Goal: Information Seeking & Learning: Learn about a topic

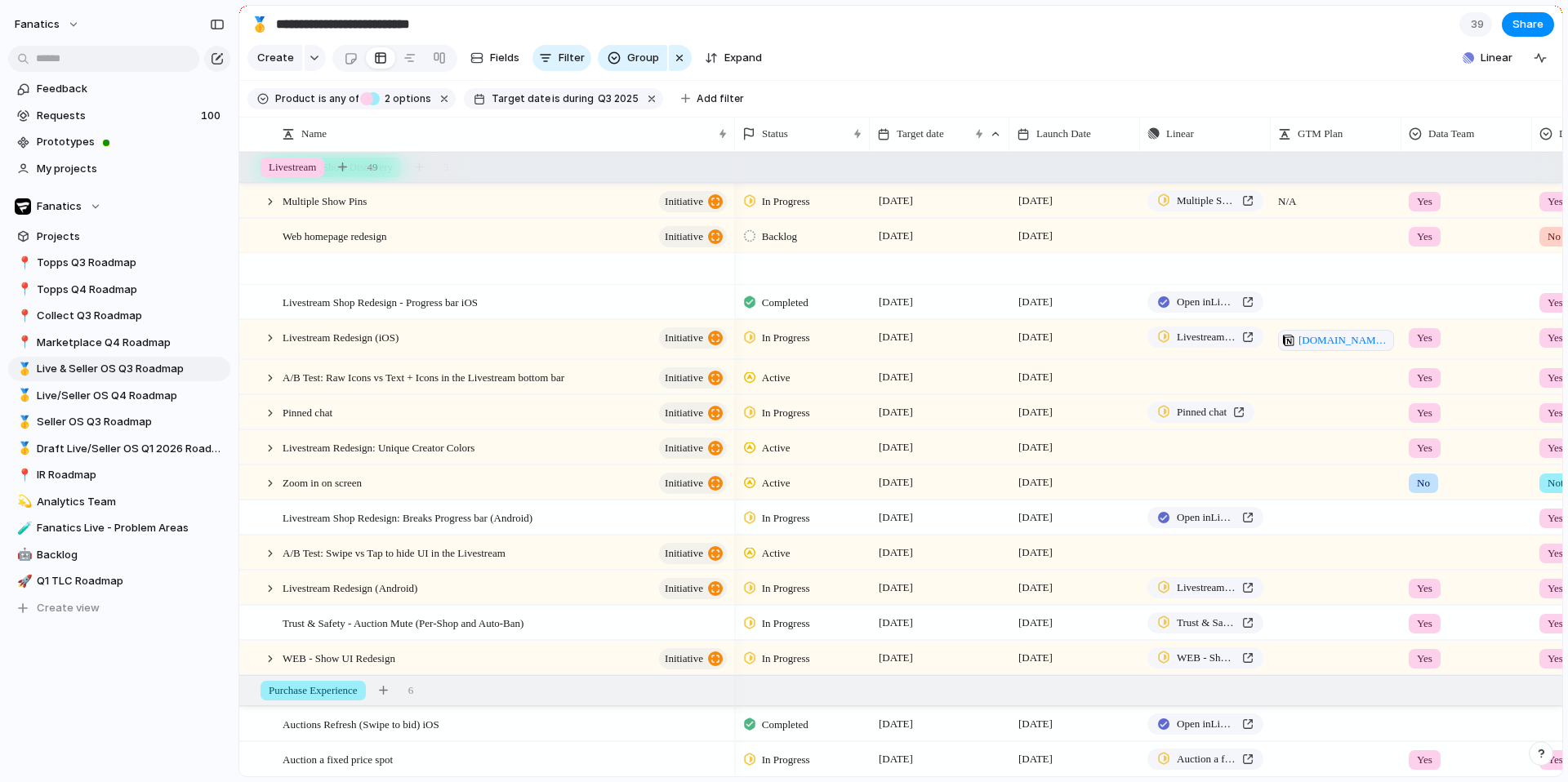
scroll to position [318, 0]
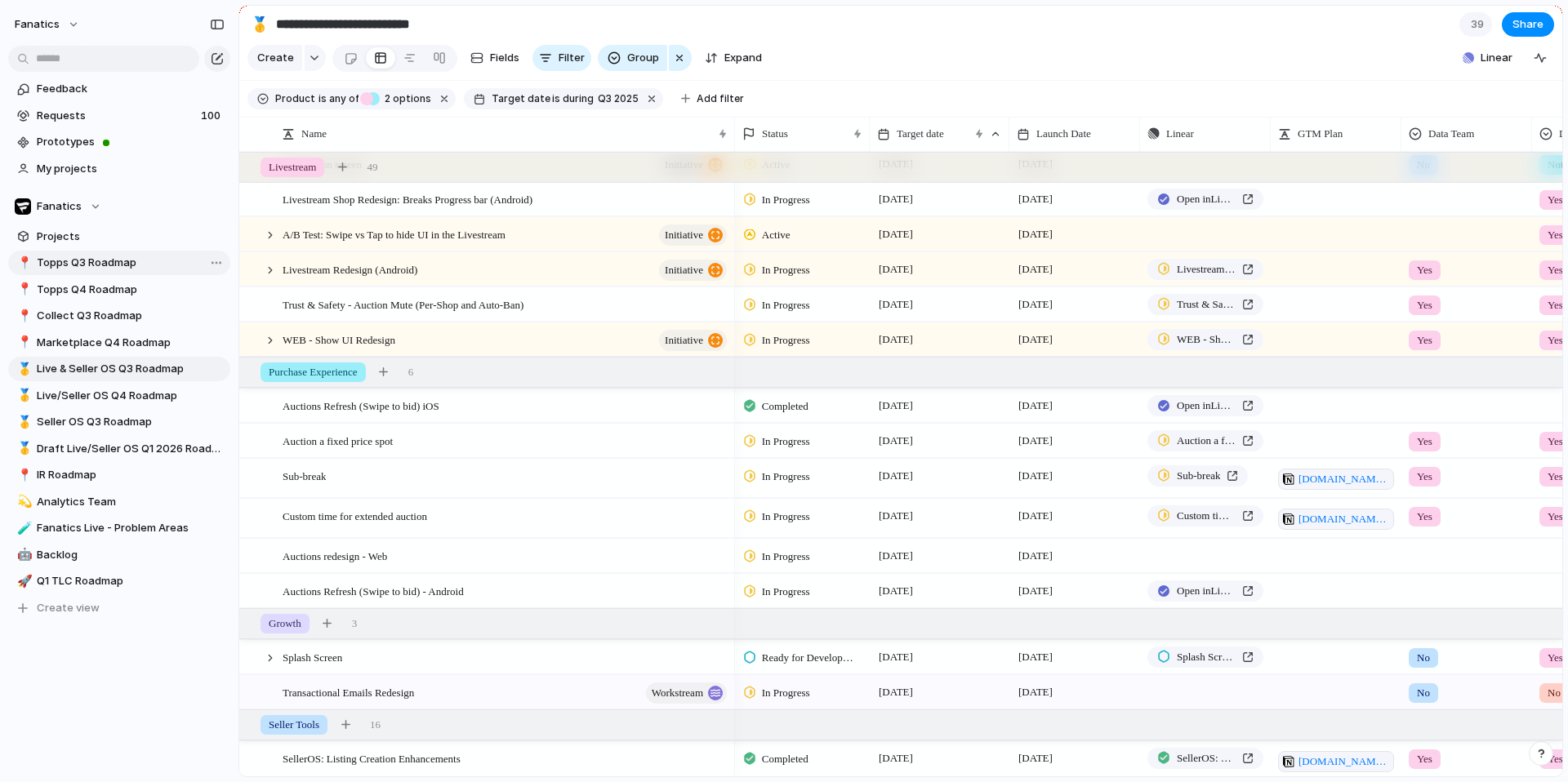
click at [72, 267] on span "Topps Q3 Roadmap" at bounding box center [131, 263] width 188 height 17
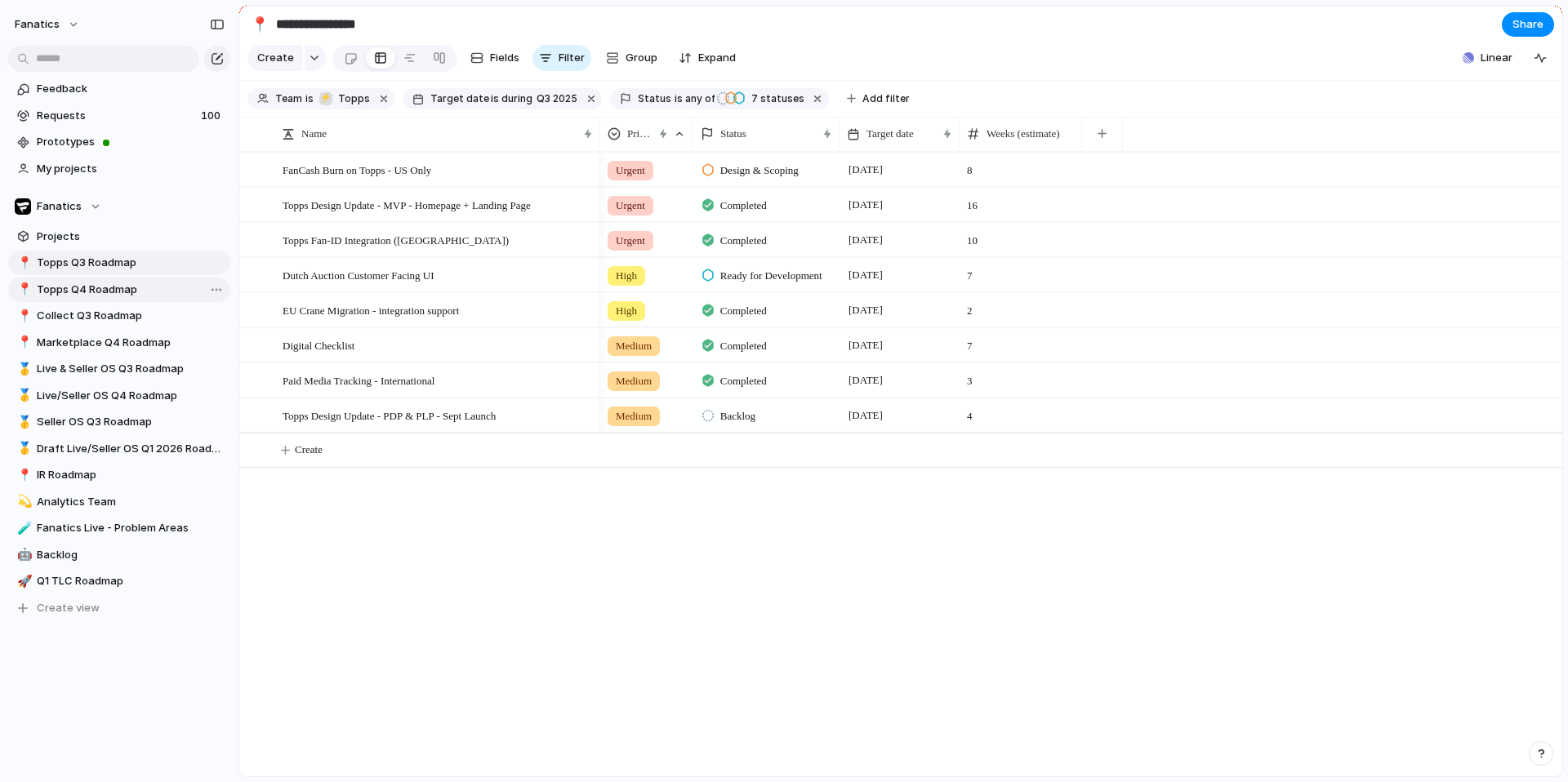
click at [102, 292] on span "Topps Q4 Roadmap" at bounding box center [131, 289] width 188 height 17
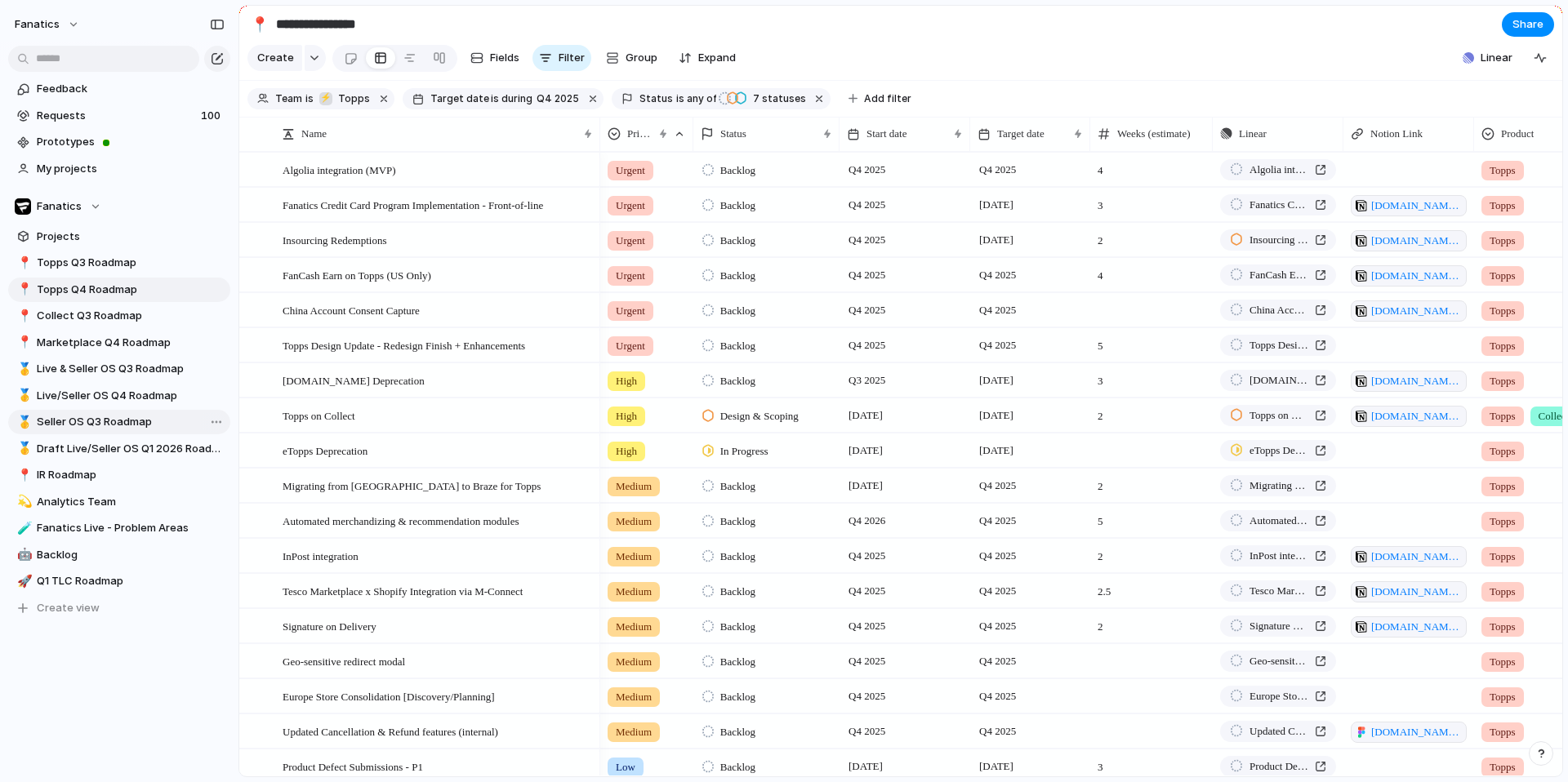
click at [130, 414] on span "Seller OS Q3 Roadmap" at bounding box center [131, 422] width 188 height 17
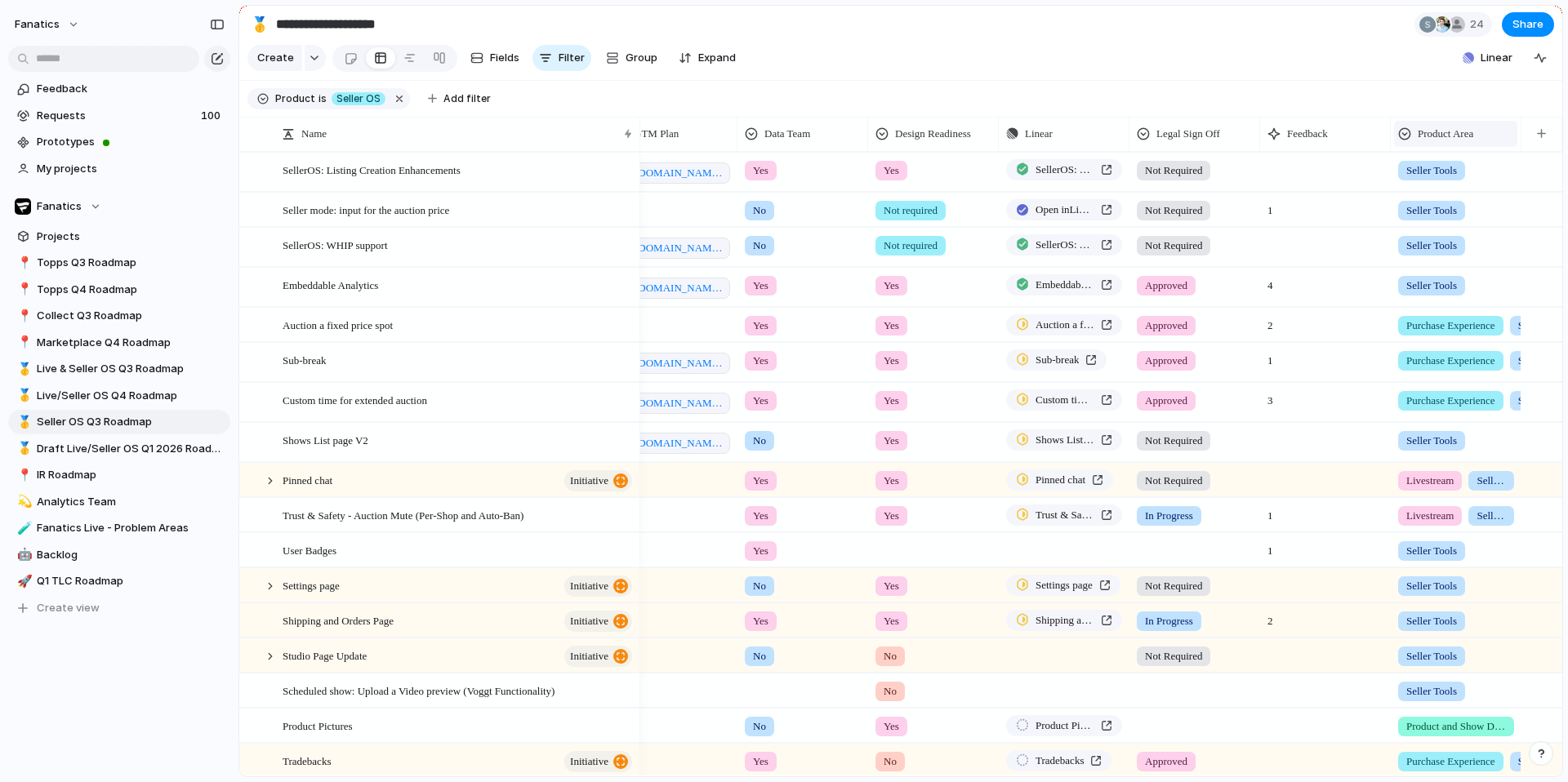
click at [1449, 136] on span "Product Area" at bounding box center [1445, 133] width 55 height 17
click at [1468, 131] on div "Modify Hide Sort ascending Sort descending" at bounding box center [784, 391] width 1568 height 782
click at [121, 402] on span "Live/Seller OS Q4 Roadmap" at bounding box center [131, 395] width 188 height 17
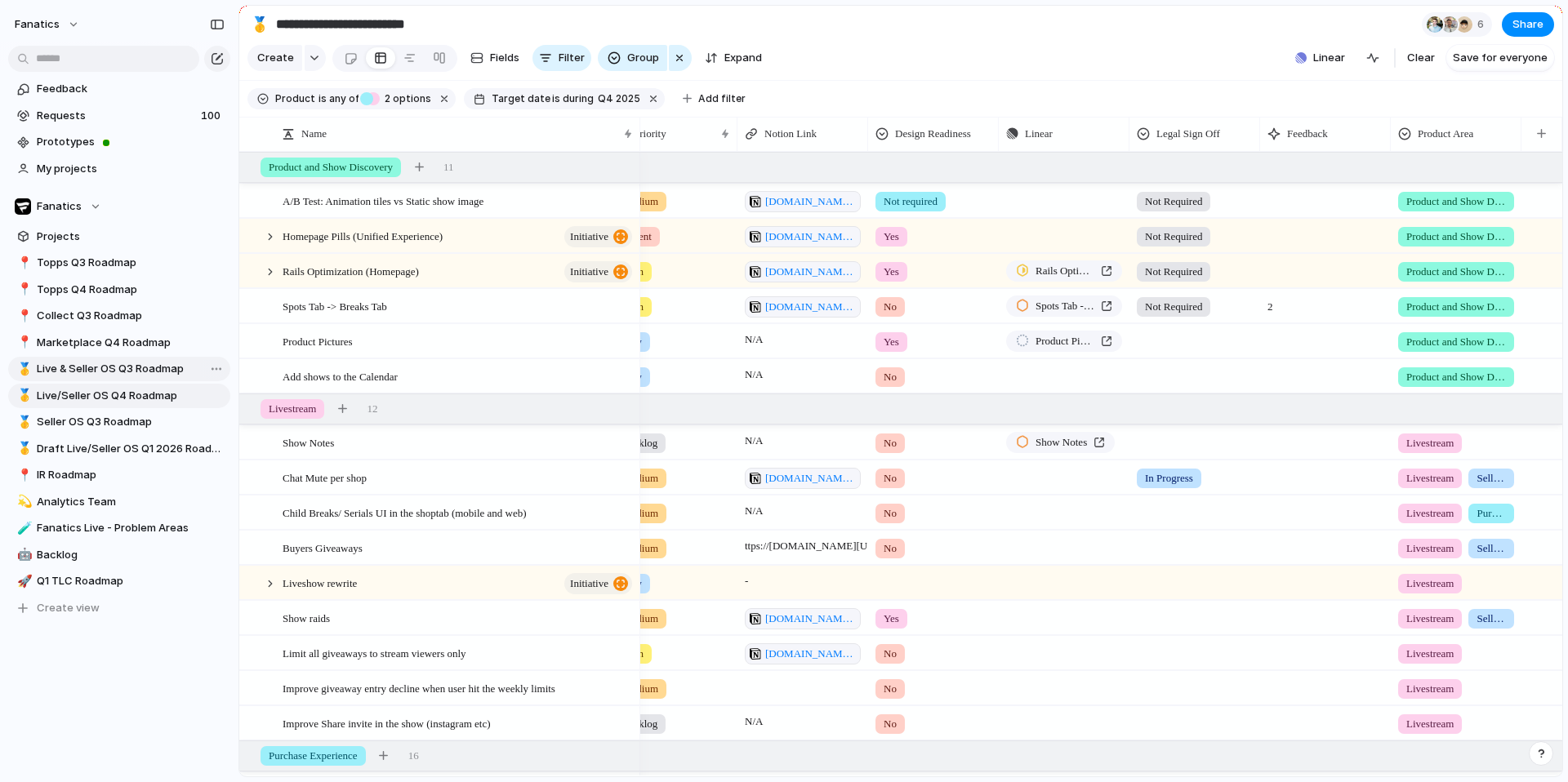
click at [120, 366] on span "Live & Seller OS Q3 Roadmap" at bounding box center [131, 369] width 188 height 17
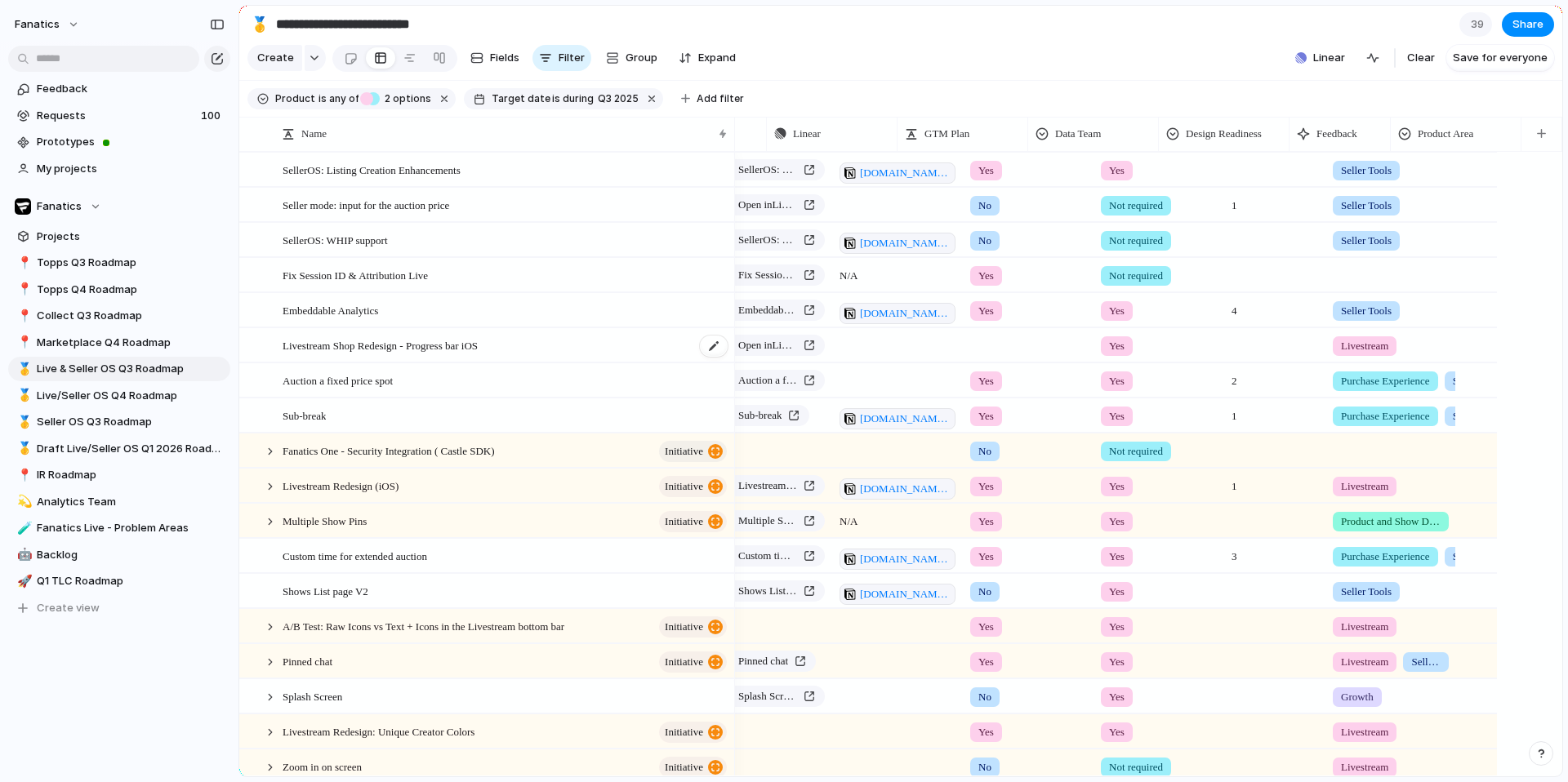
scroll to position [0, 279]
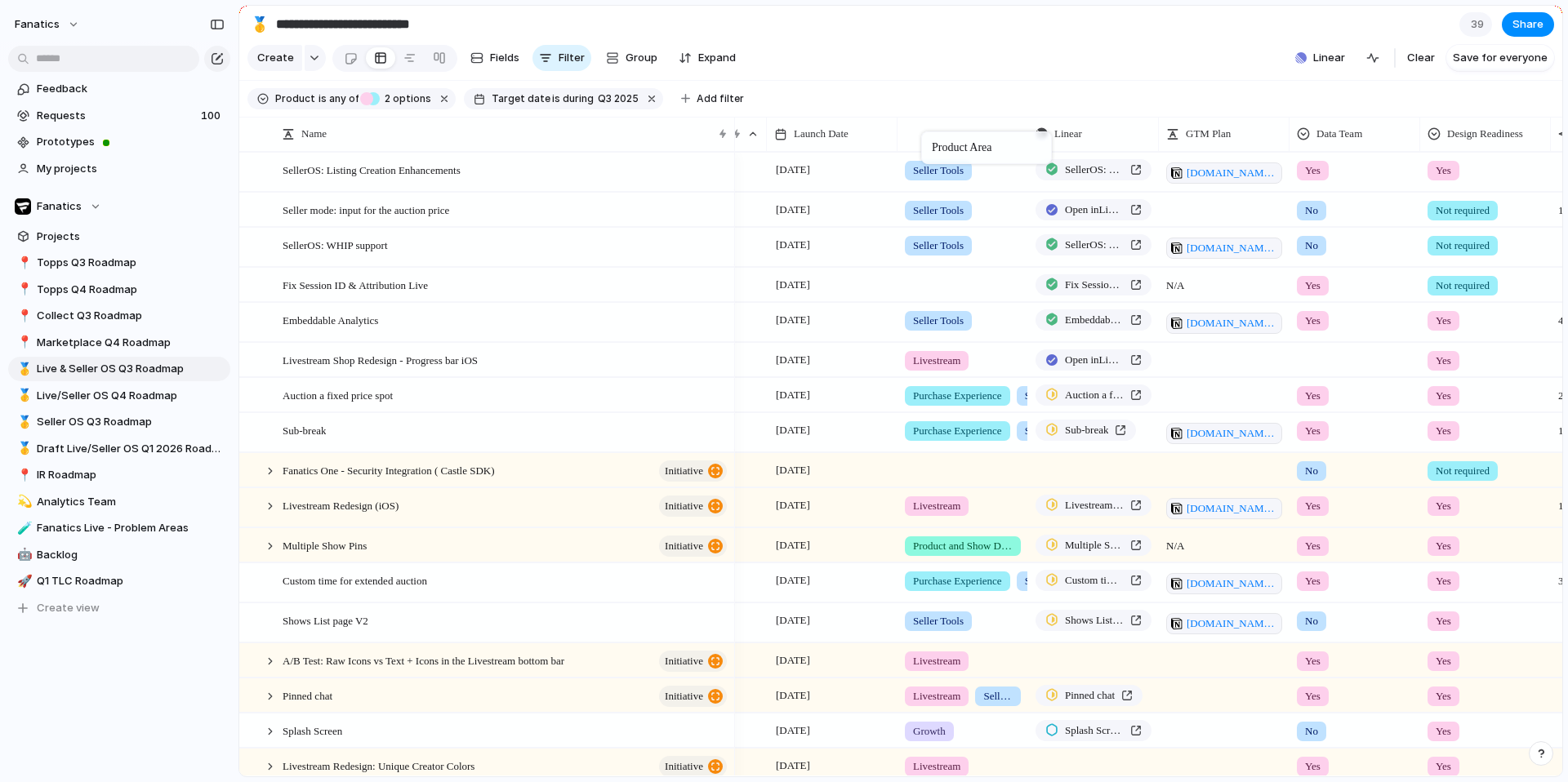
drag, startPoint x: 1458, startPoint y: 126, endPoint x: 923, endPoint y: 134, distance: 535.1
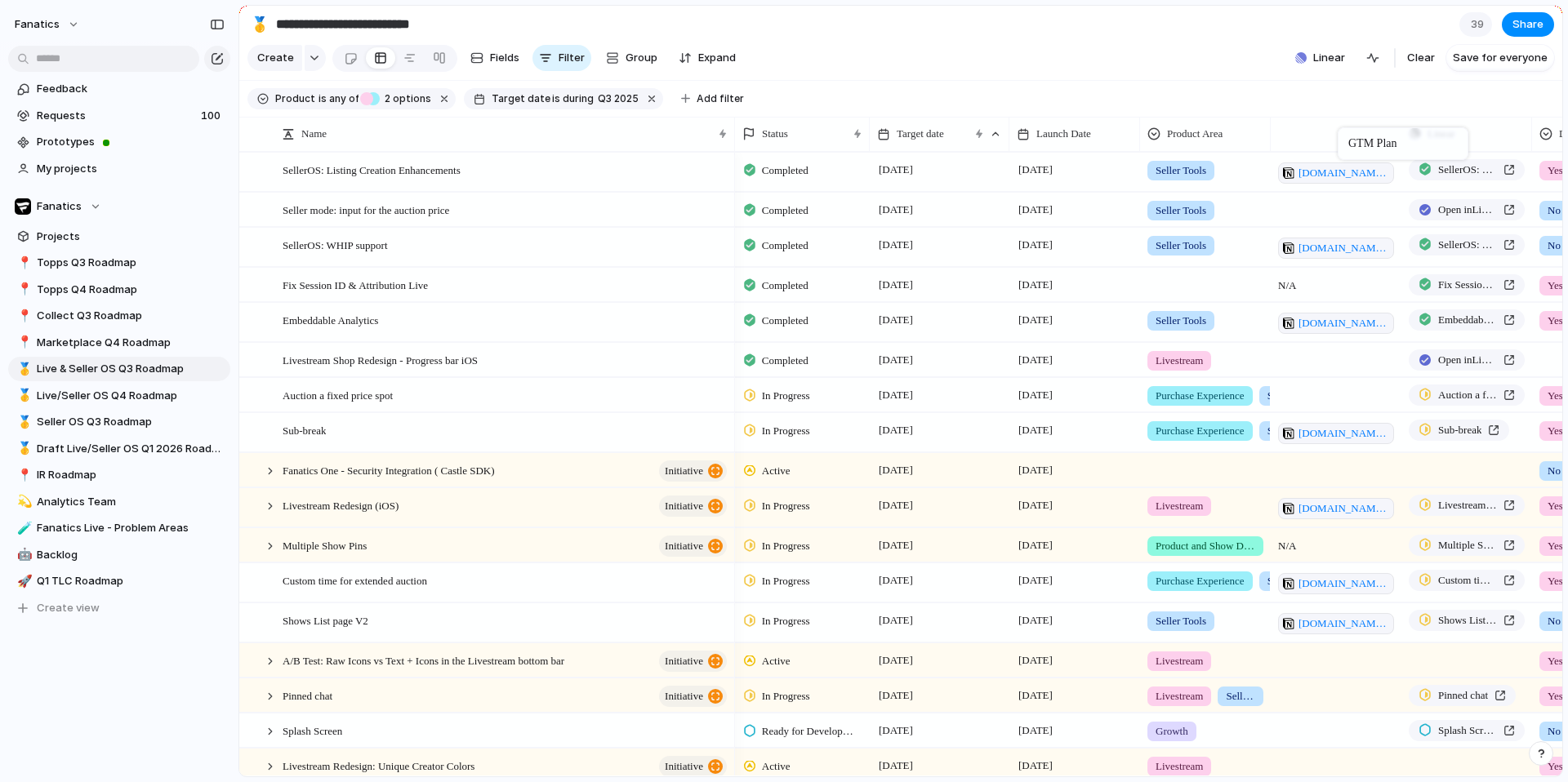
drag, startPoint x: 1456, startPoint y: 135, endPoint x: 1346, endPoint y: 131, distance: 110.1
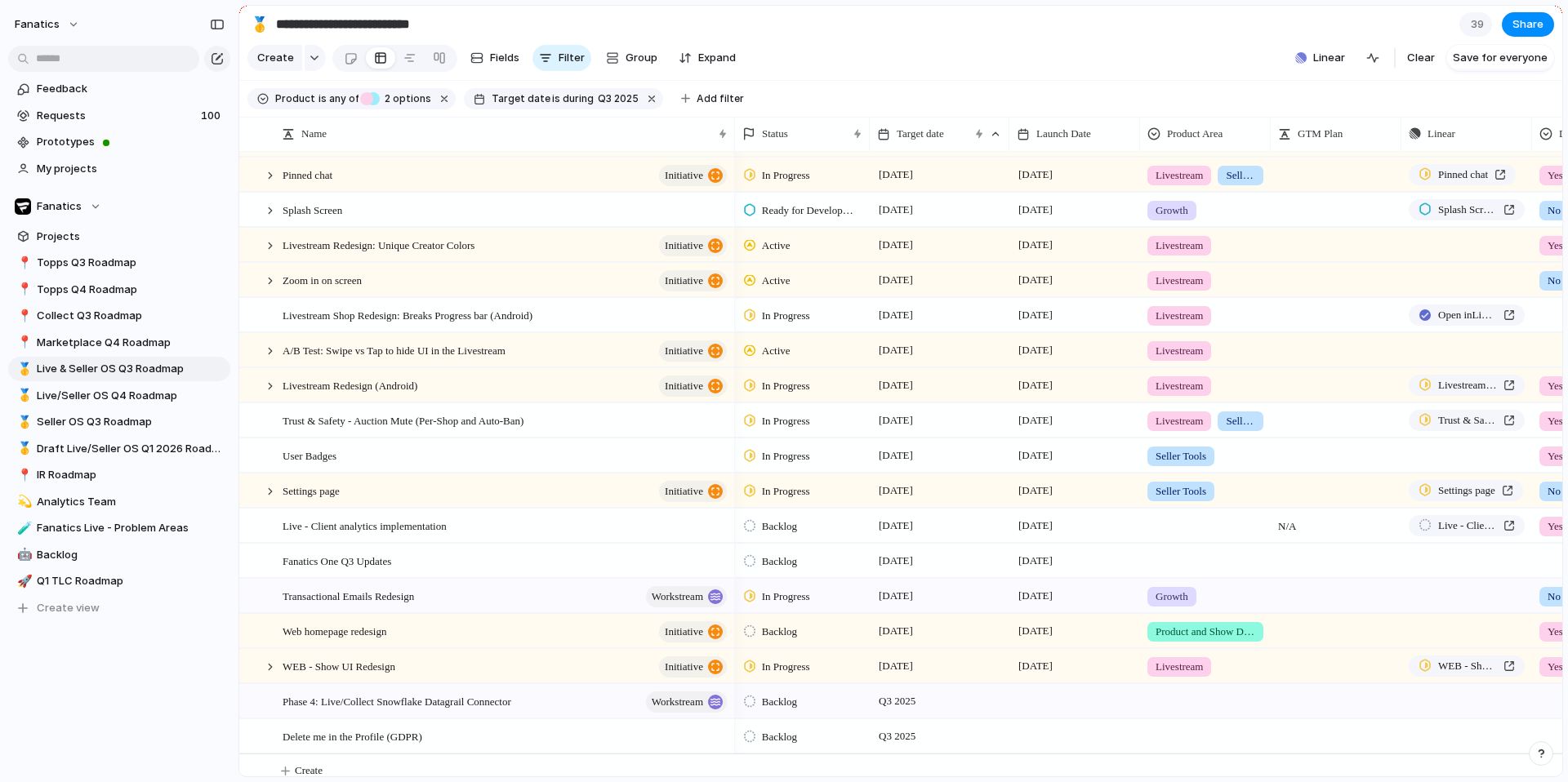
scroll to position [533, 0]
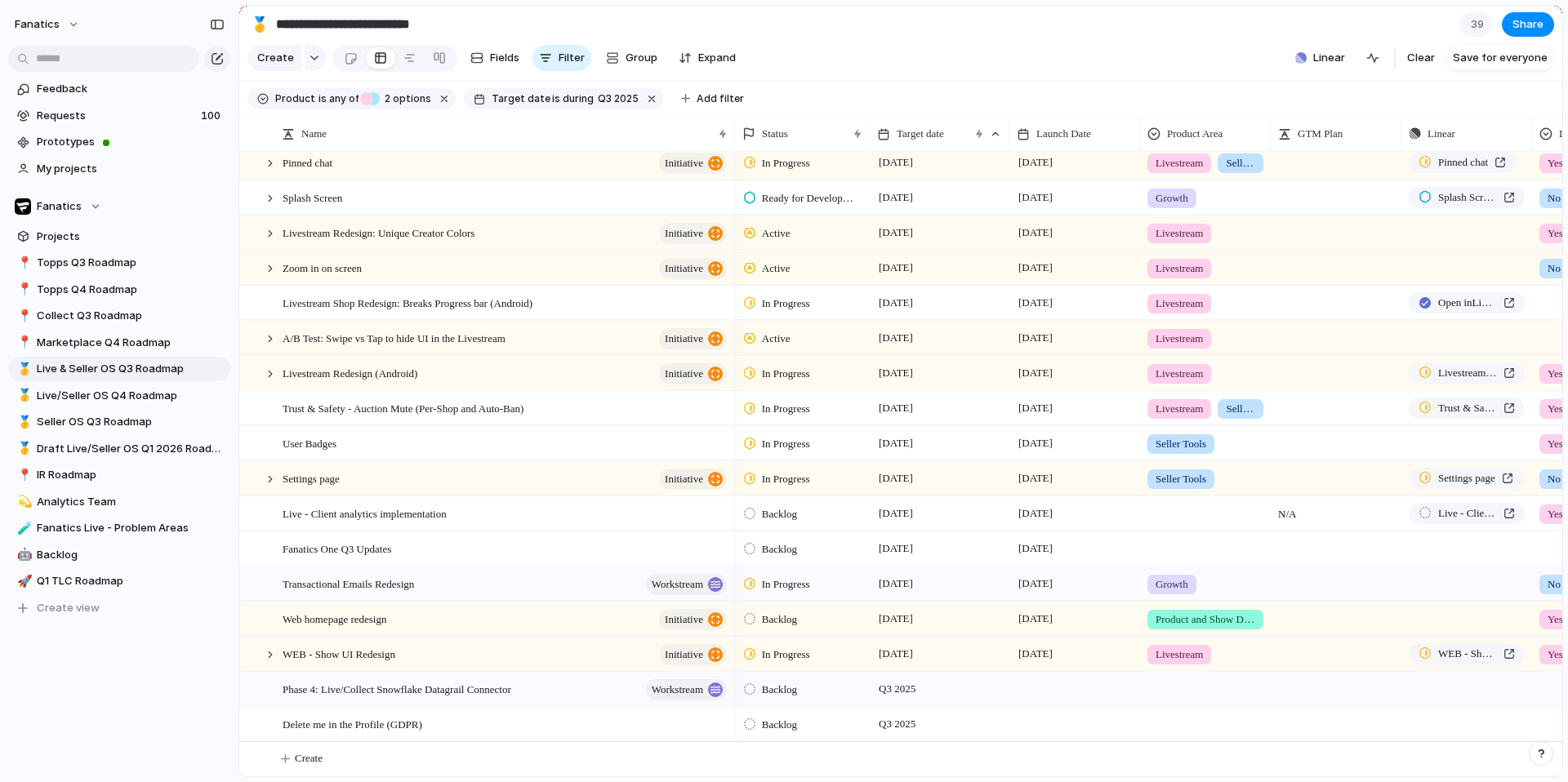
click at [1167, 508] on div at bounding box center [1205, 510] width 129 height 27
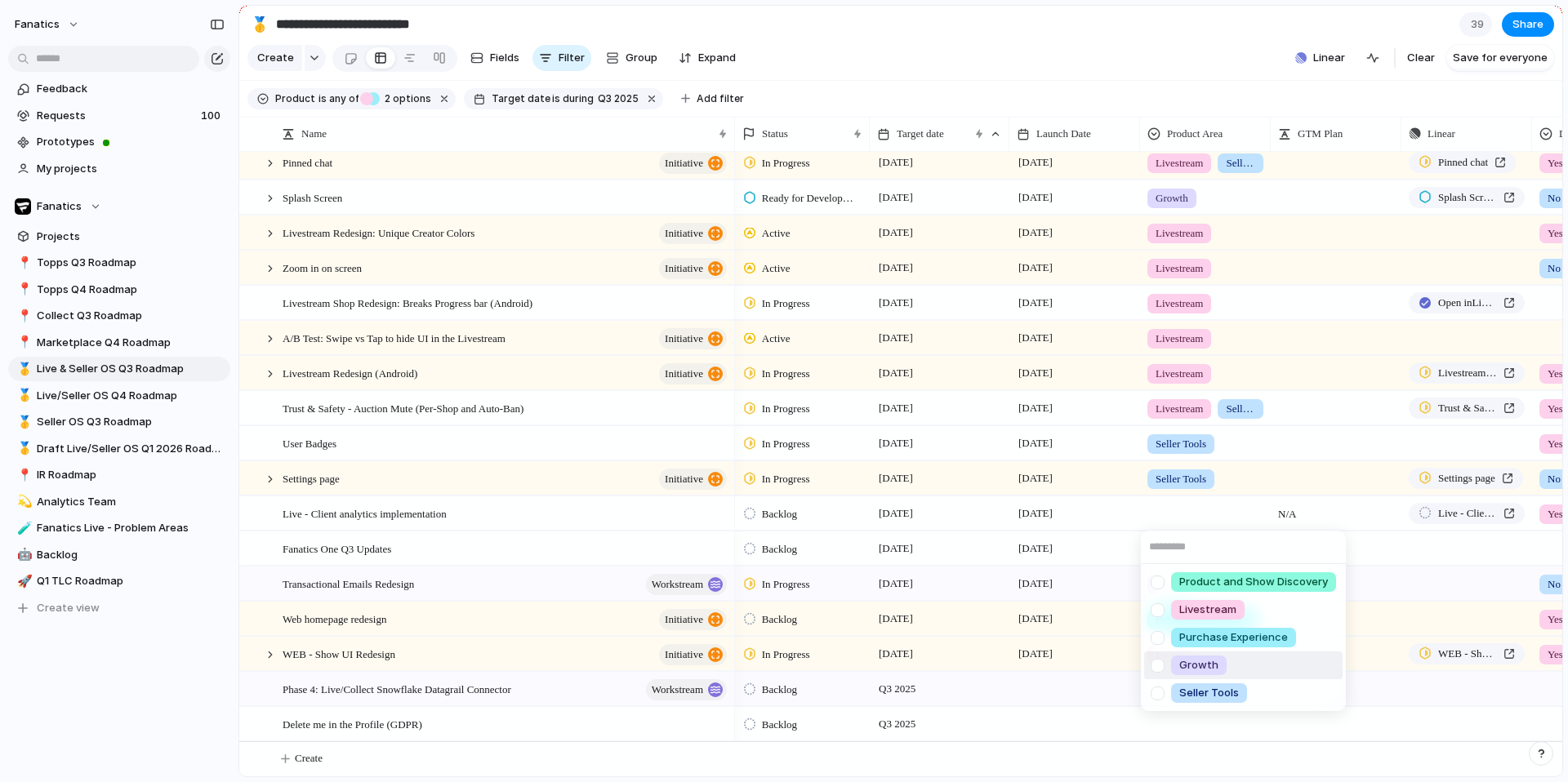
click at [1217, 668] on div "Growth" at bounding box center [1199, 665] width 55 height 19
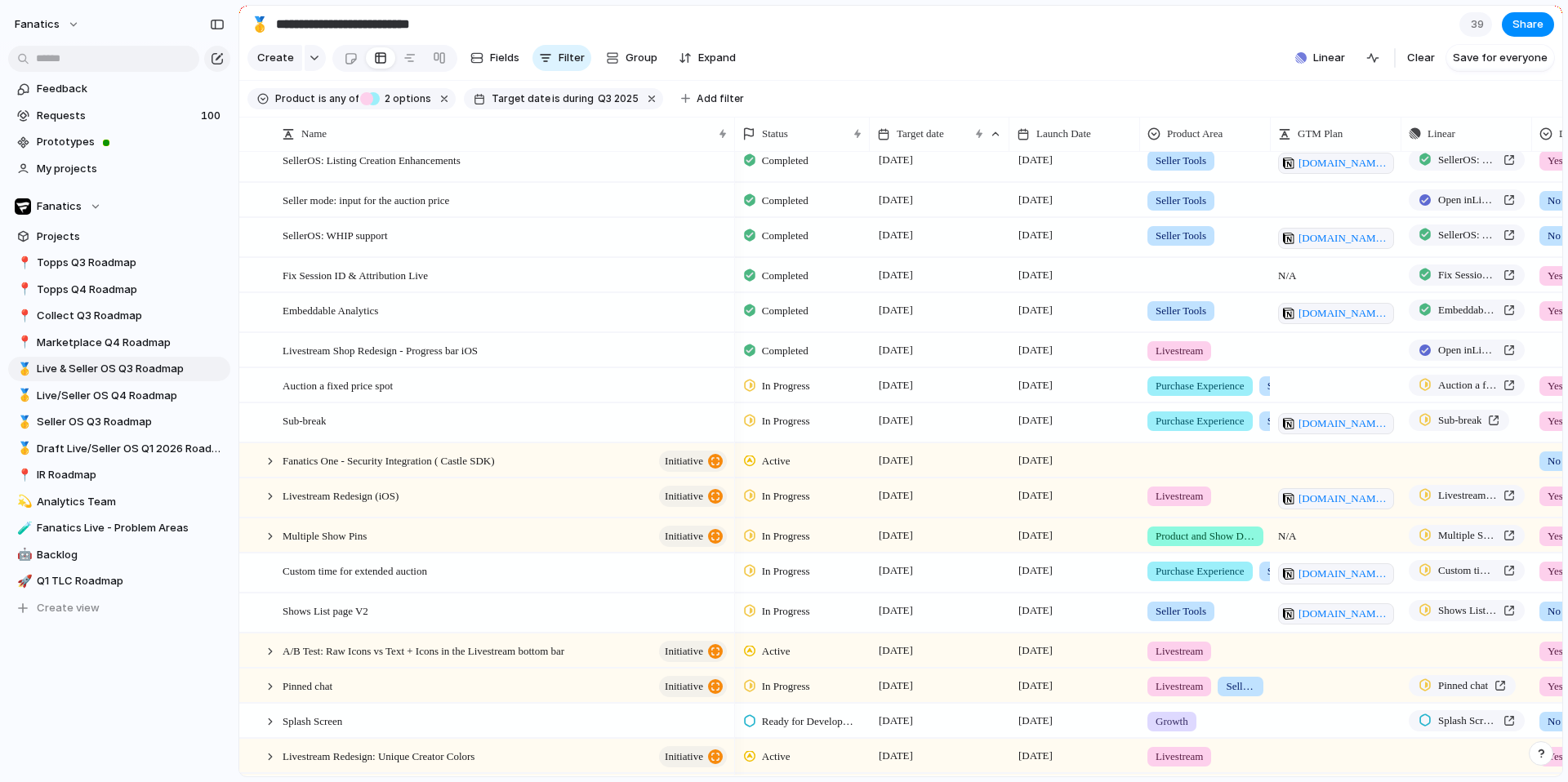
scroll to position [0, 0]
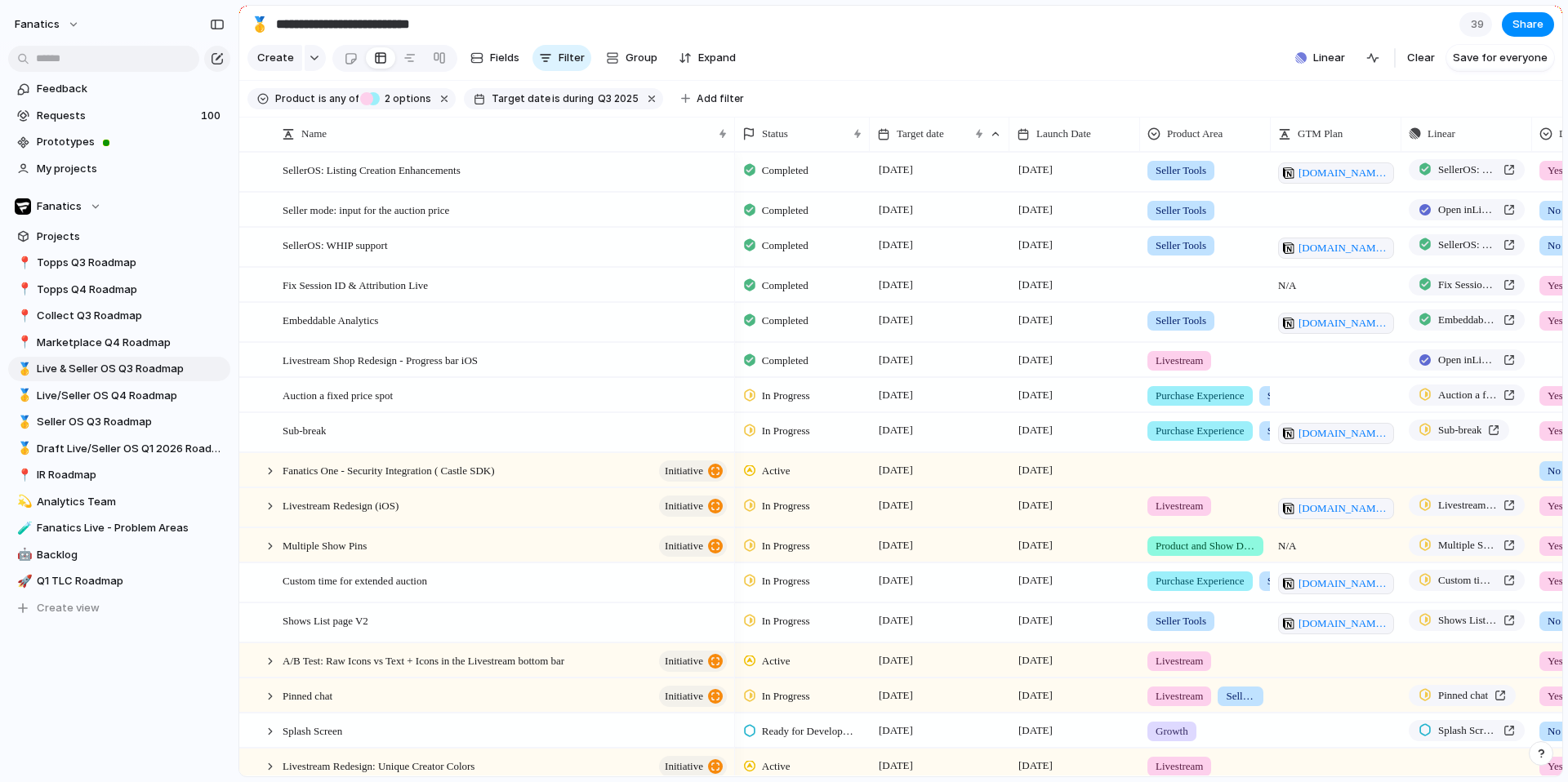
click at [1185, 280] on div at bounding box center [1205, 281] width 129 height 27
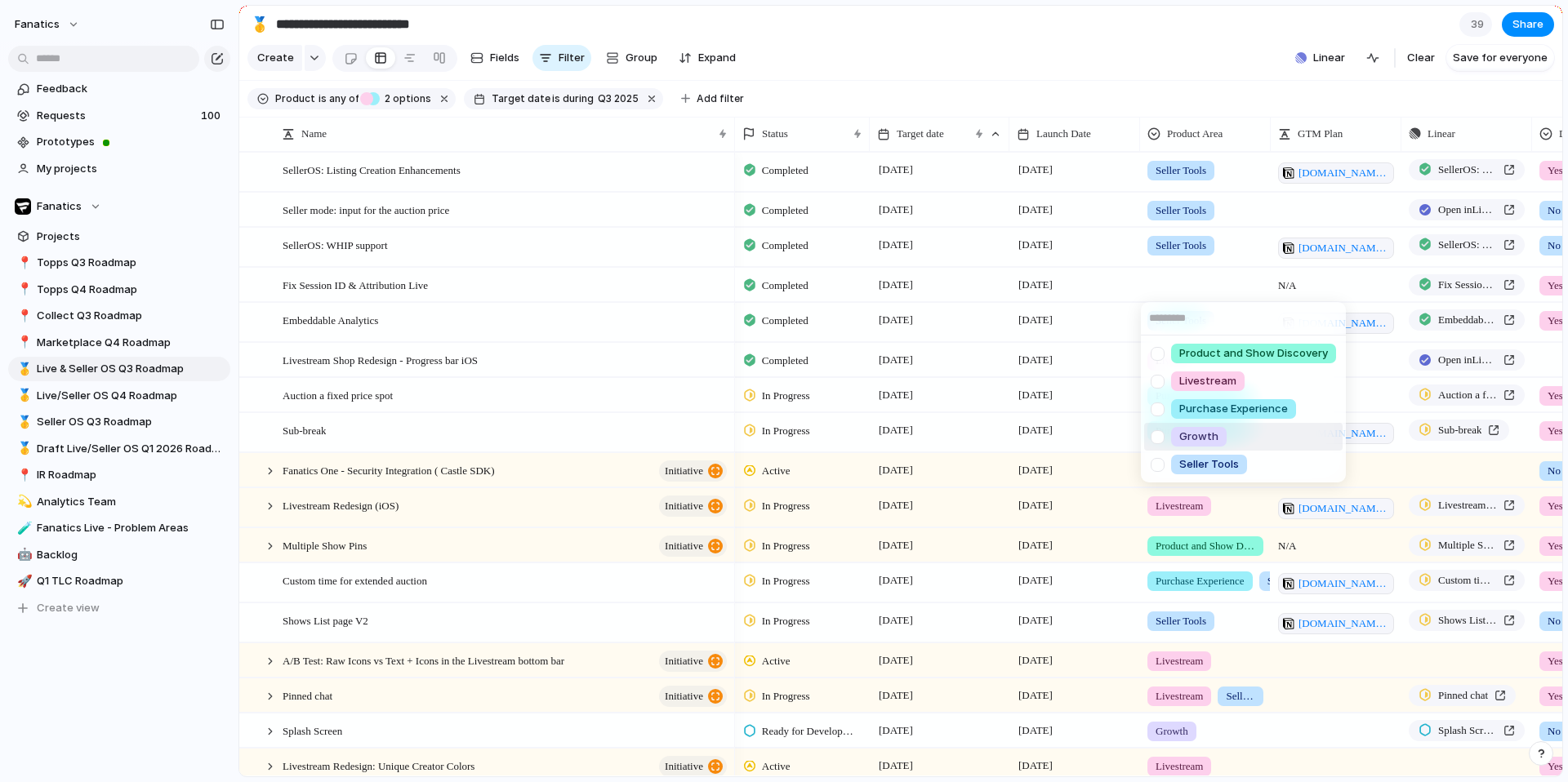
click at [1198, 443] on span "Growth" at bounding box center [1199, 437] width 39 height 17
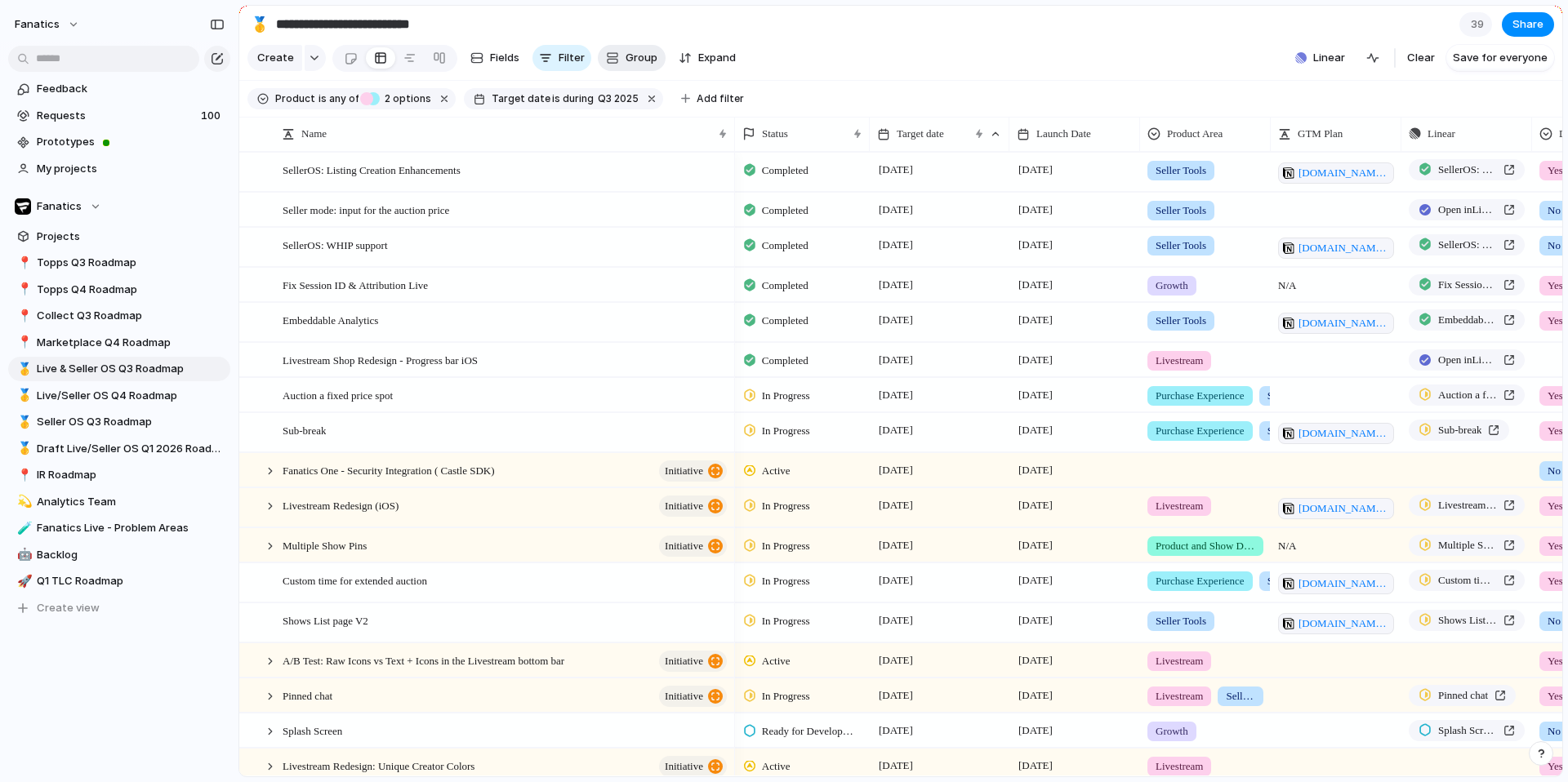
click at [635, 64] on span "Group" at bounding box center [641, 58] width 32 height 17
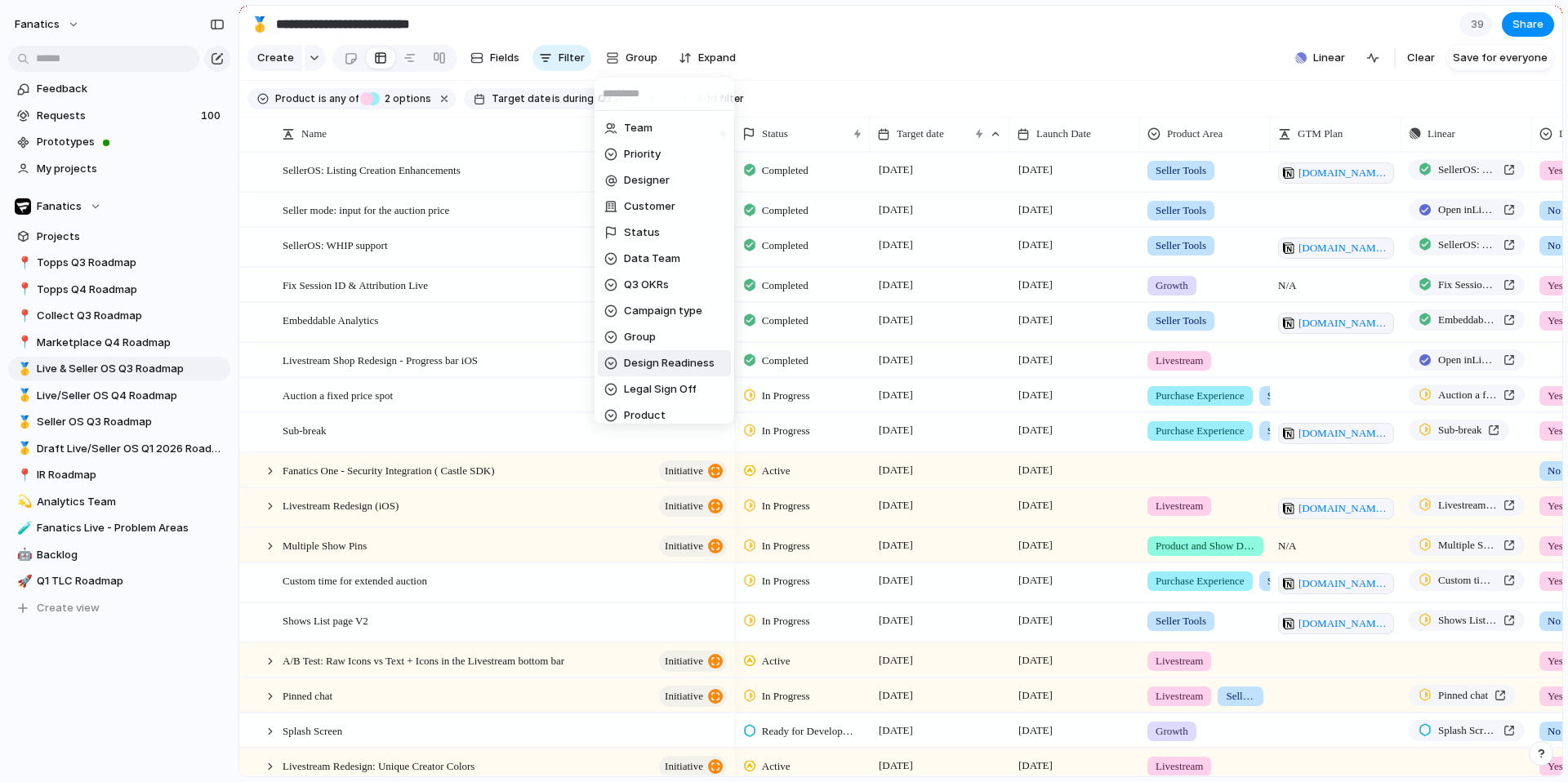
scroll to position [21, 0]
click at [682, 414] on span "Product Area" at bounding box center [659, 420] width 68 height 17
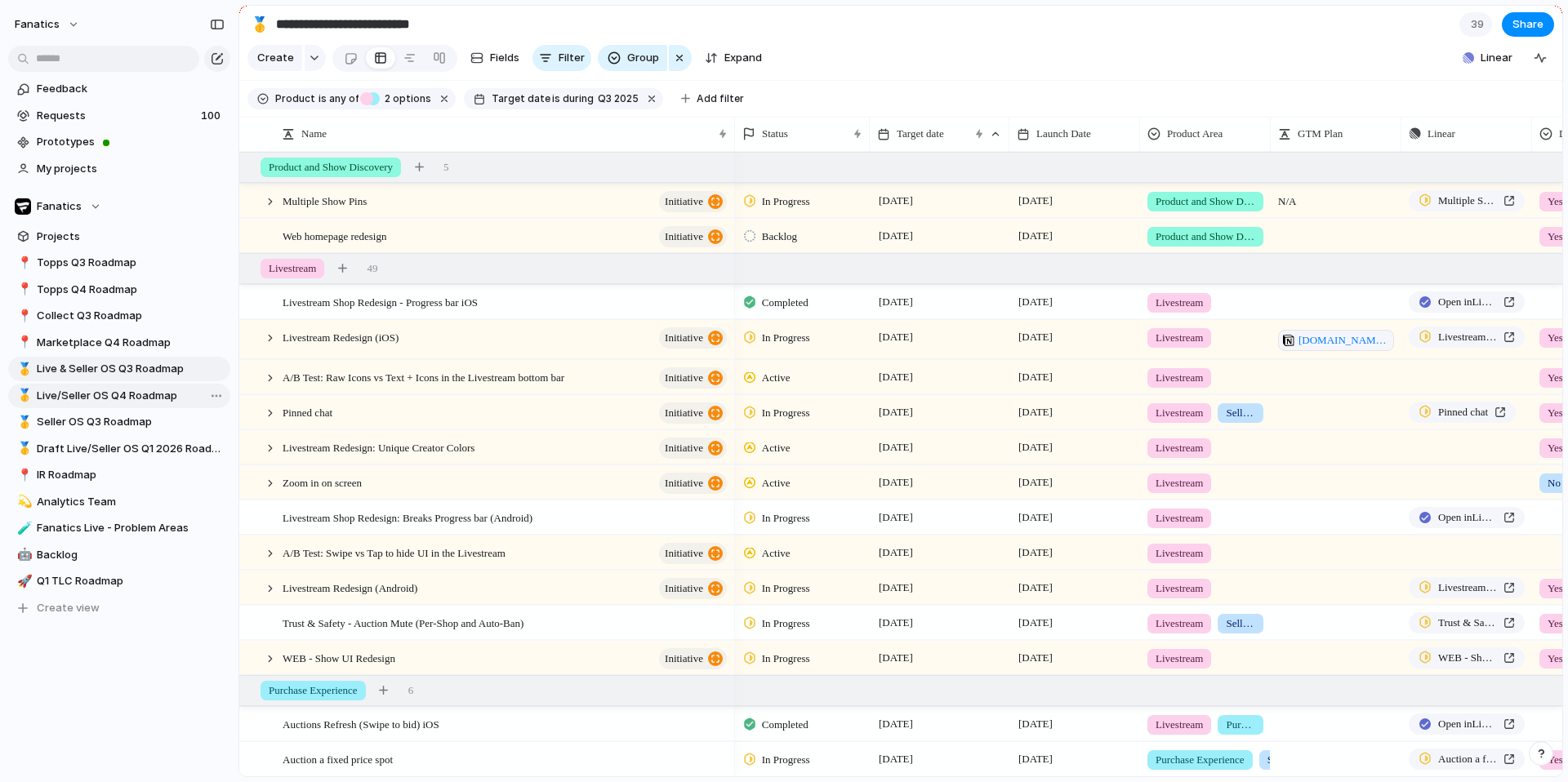
click at [117, 401] on span "Live/Seller OS Q4 Roadmap" at bounding box center [131, 395] width 188 height 17
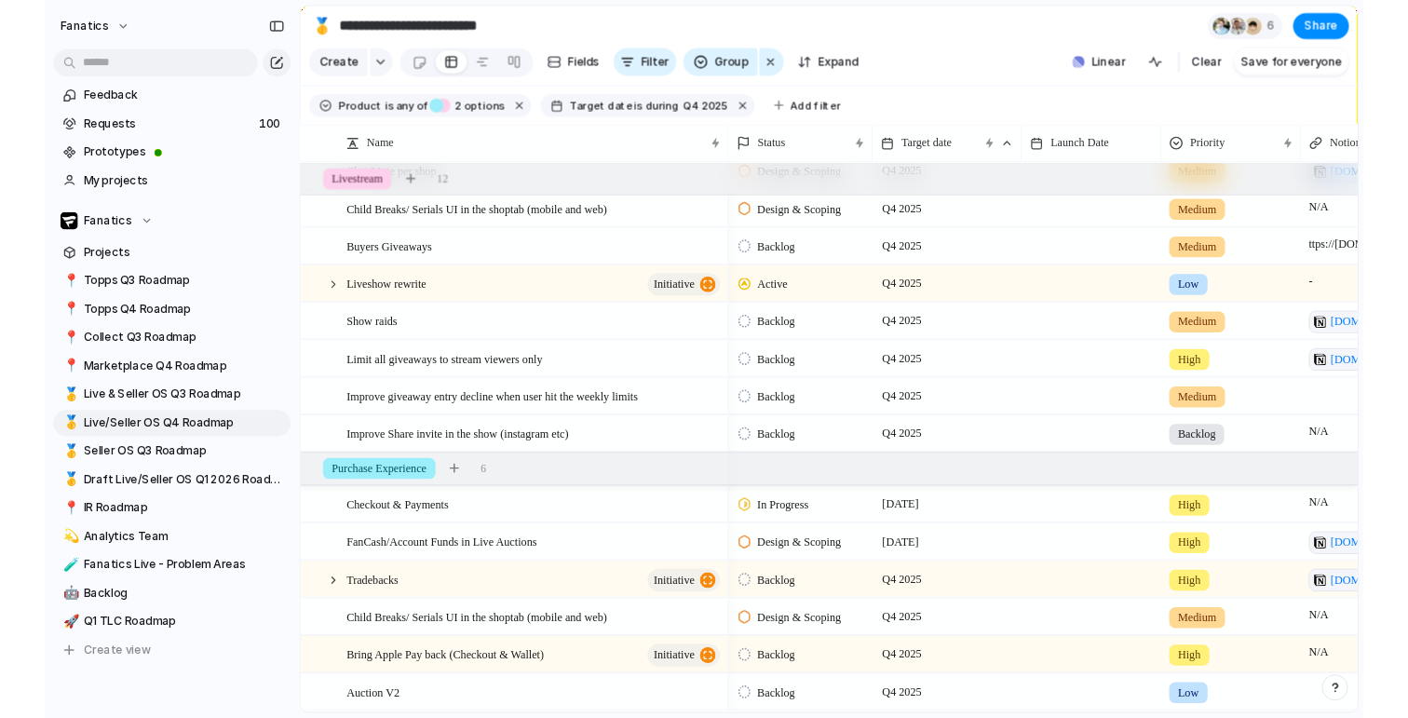
scroll to position [362, 0]
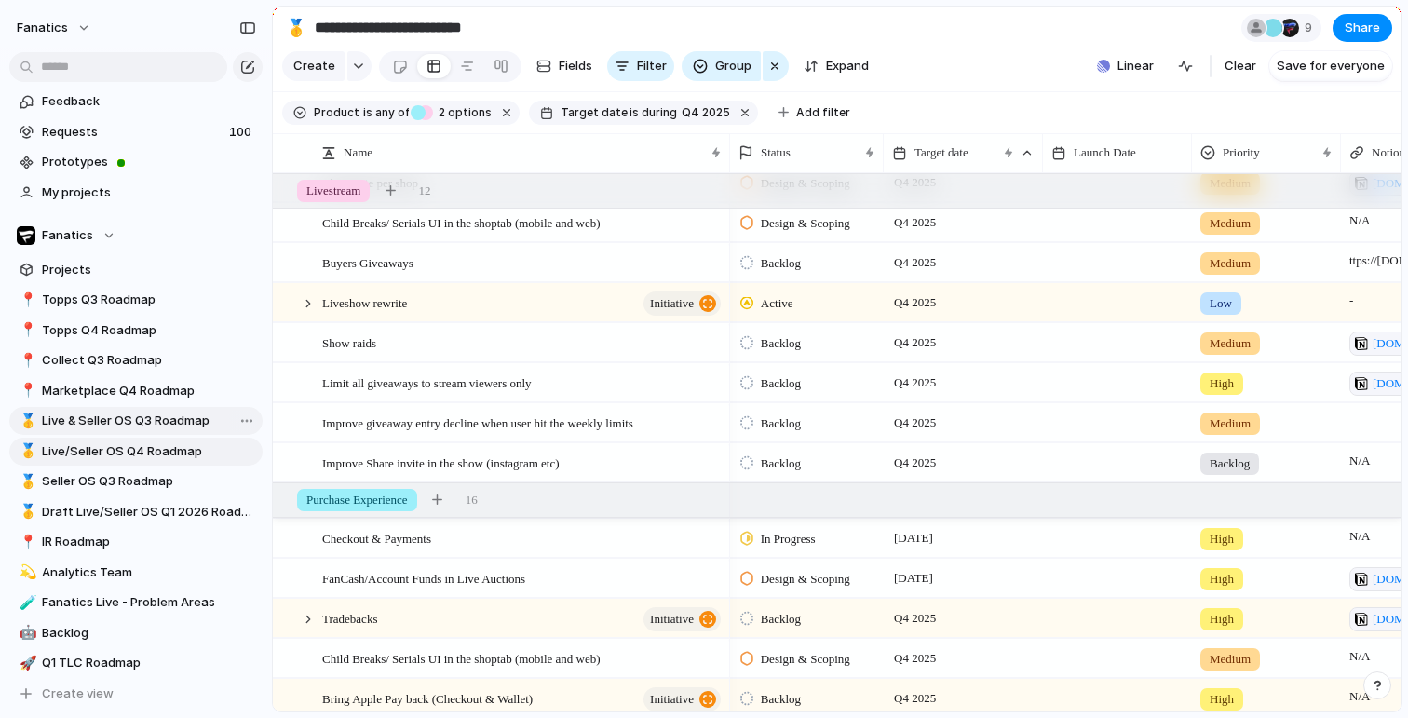
click at [155, 414] on span "Live & Seller OS Q3 Roadmap" at bounding box center [149, 421] width 214 height 19
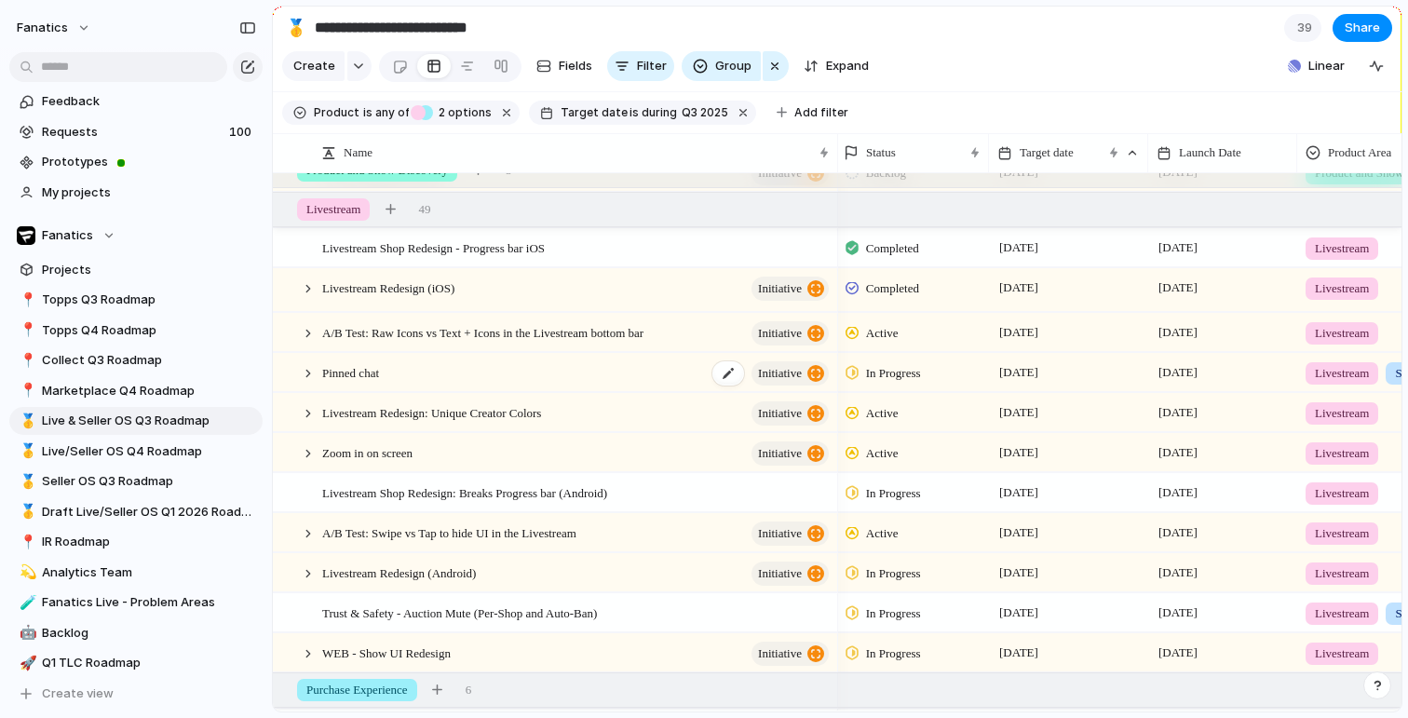
scroll to position [116, 0]
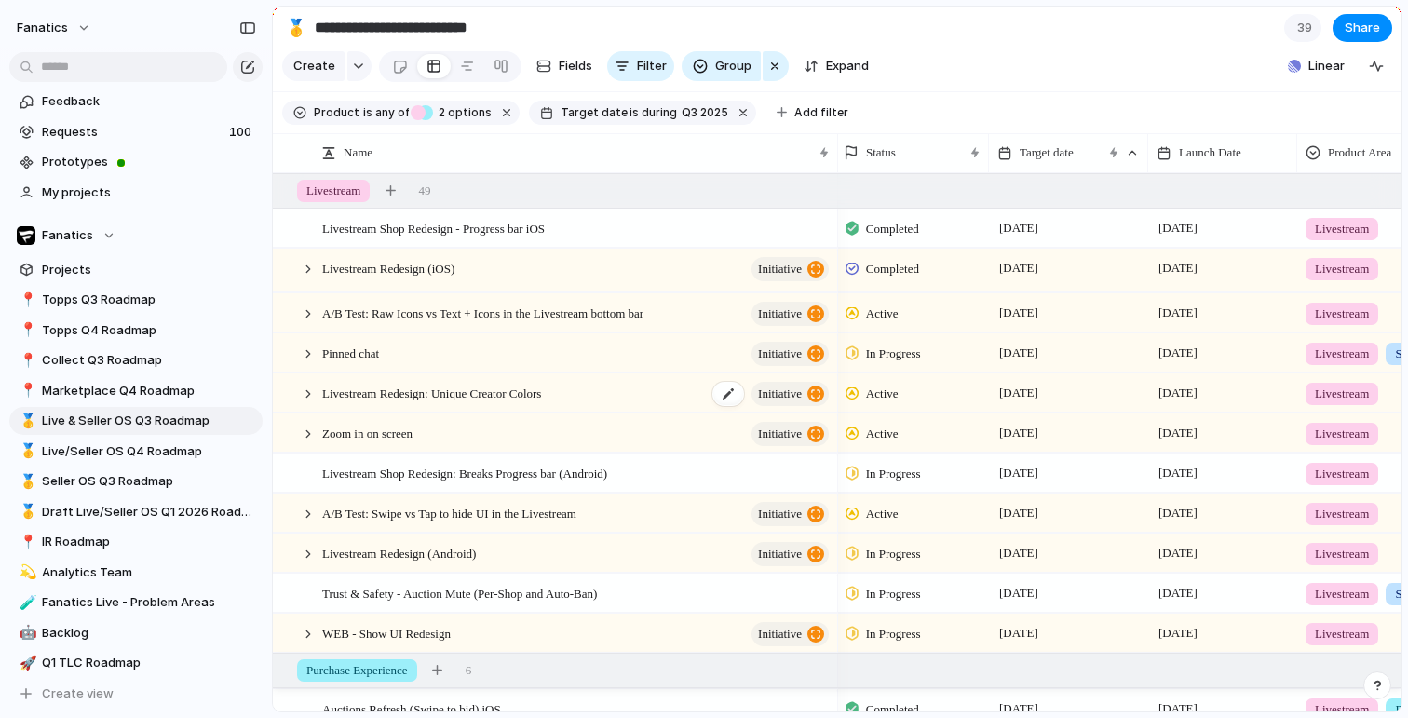
click at [470, 393] on span "Livestream Redesign: Unique Creator Colors" at bounding box center [431, 392] width 219 height 21
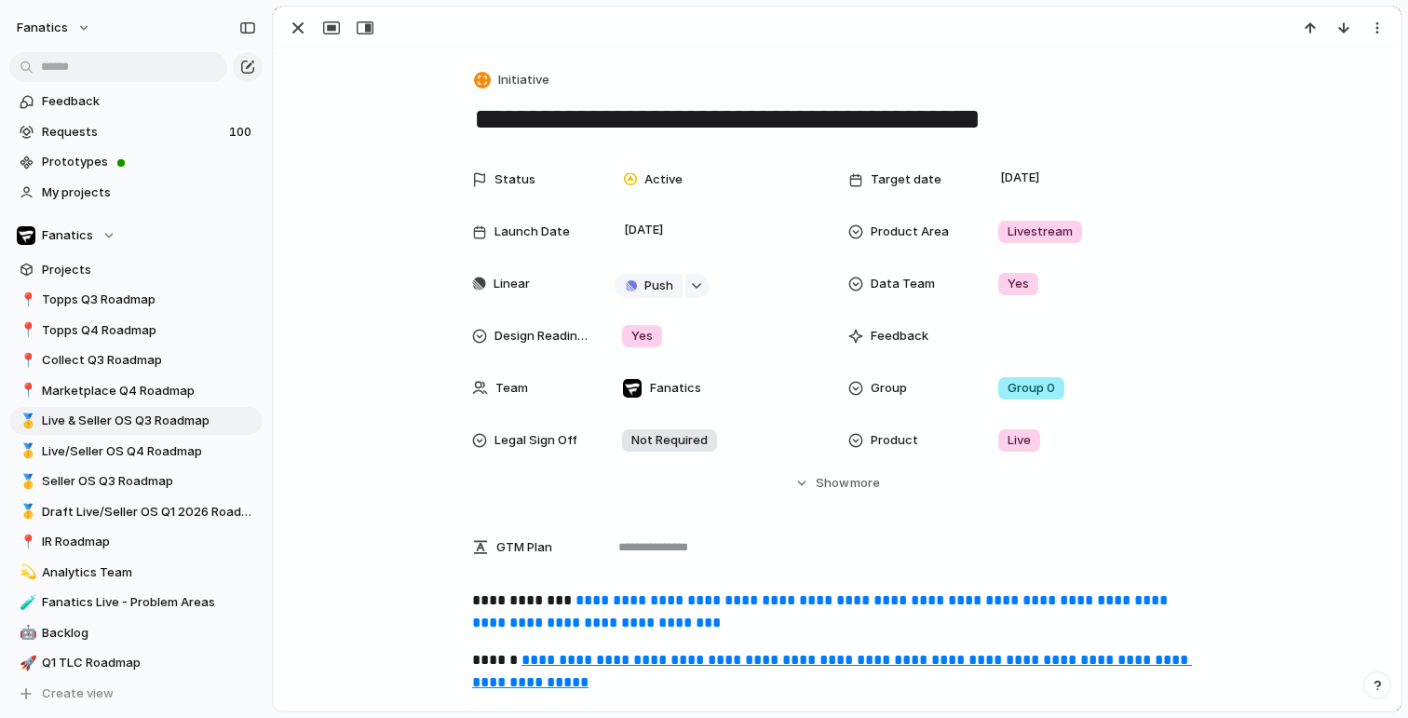
scroll to position [43, 0]
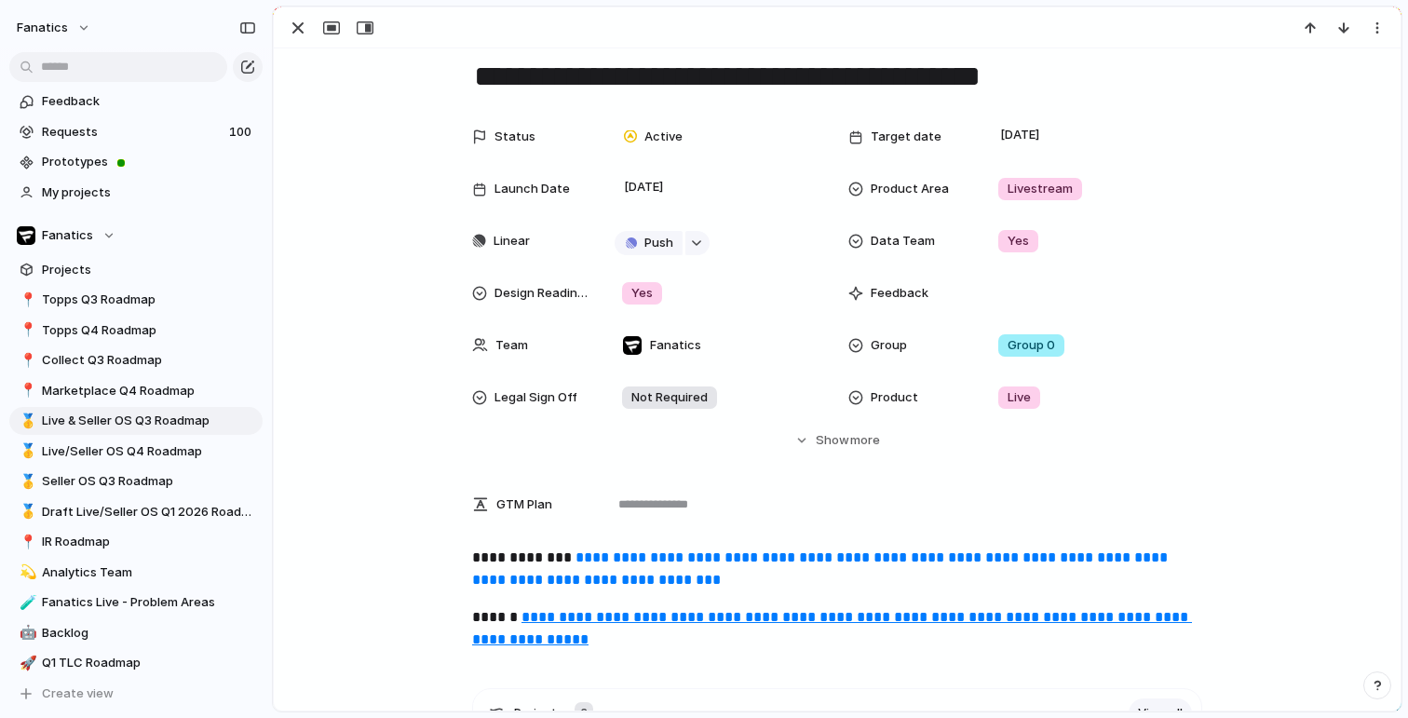
click at [590, 618] on u "**********" at bounding box center [832, 628] width 720 height 36
click at [292, 25] on div "button" at bounding box center [298, 28] width 22 height 22
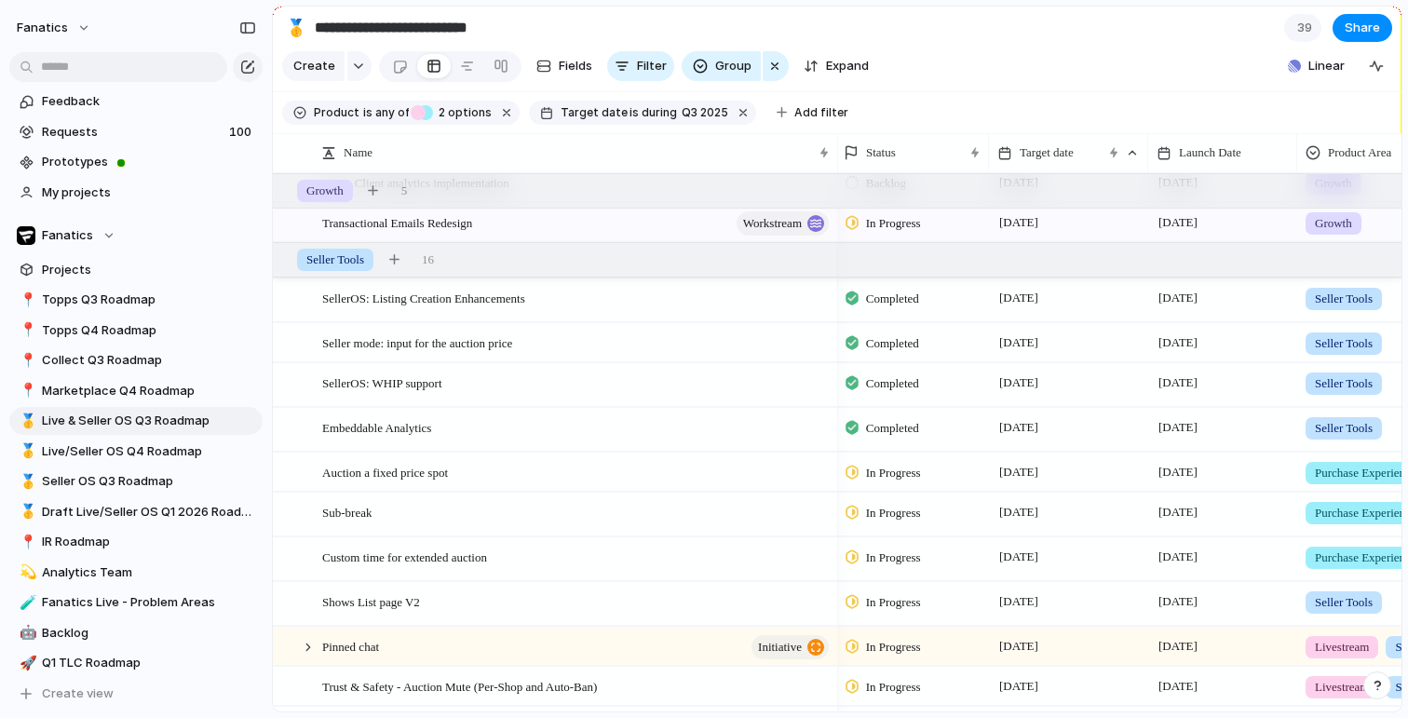
scroll to position [993, 0]
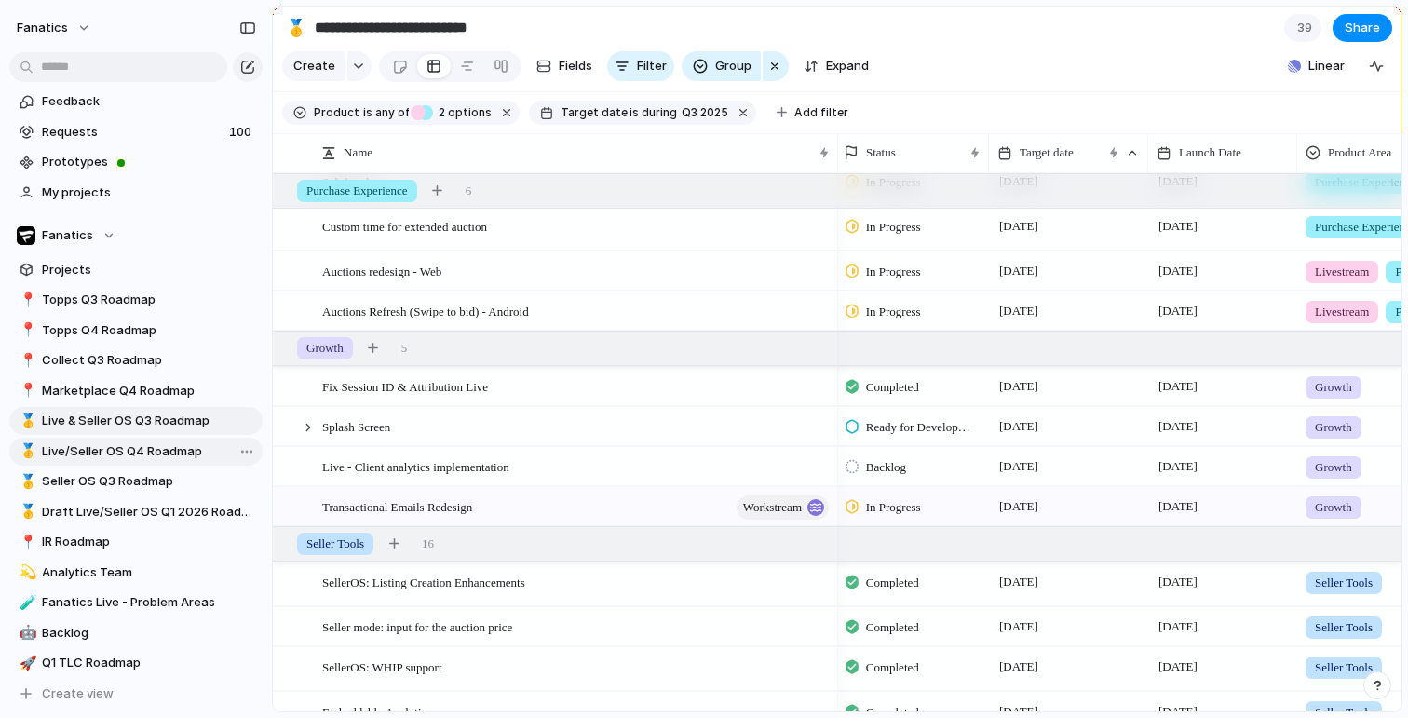
click at [92, 455] on span "Live/Seller OS Q4 Roadmap" at bounding box center [149, 451] width 214 height 19
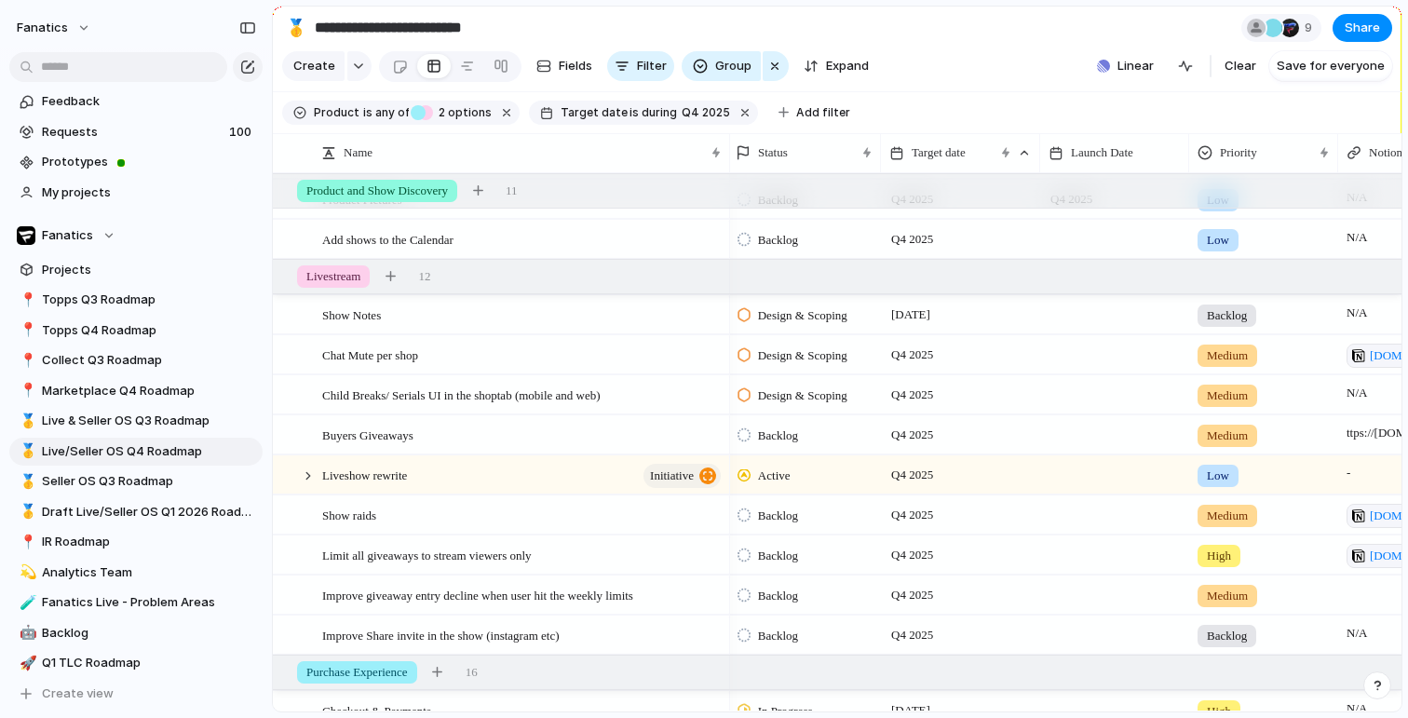
scroll to position [191, 0]
click at [149, 426] on span "Live & Seller OS Q3 Roadmap" at bounding box center [149, 421] width 214 height 19
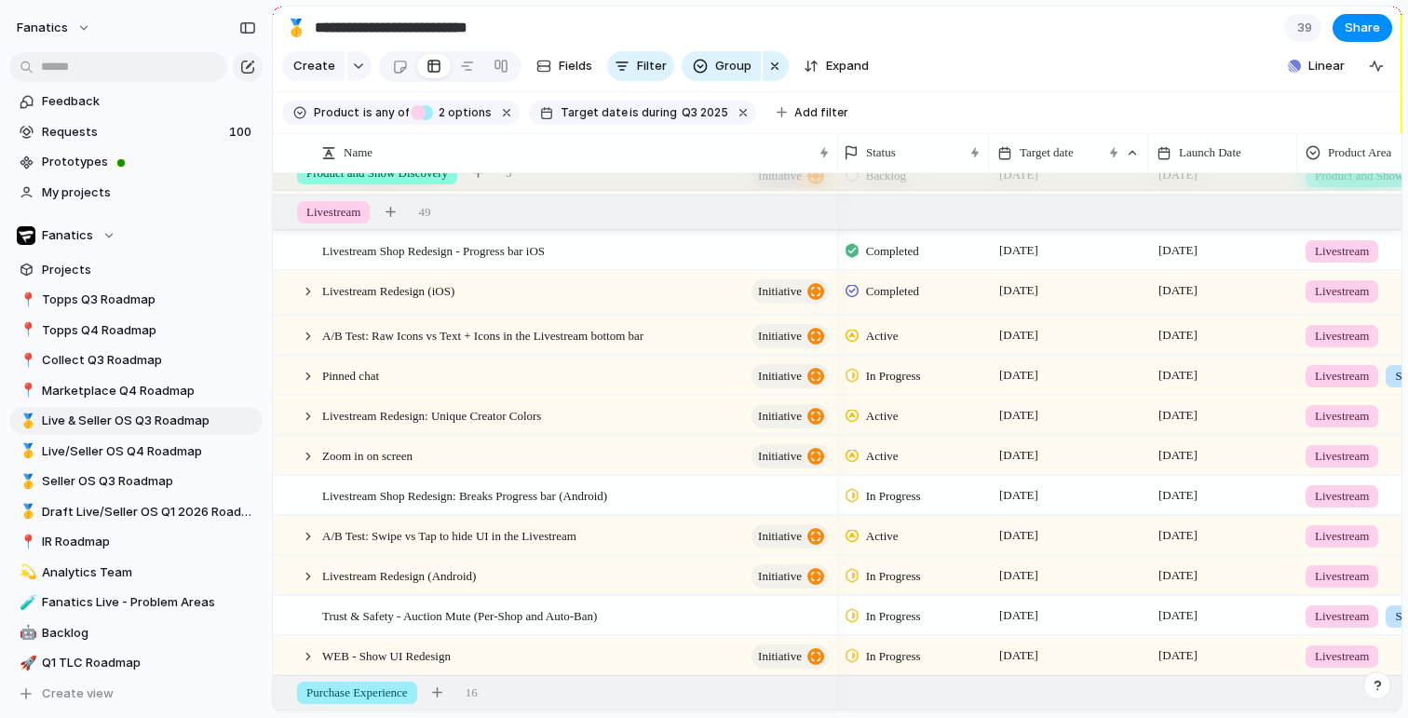
scroll to position [107, 0]
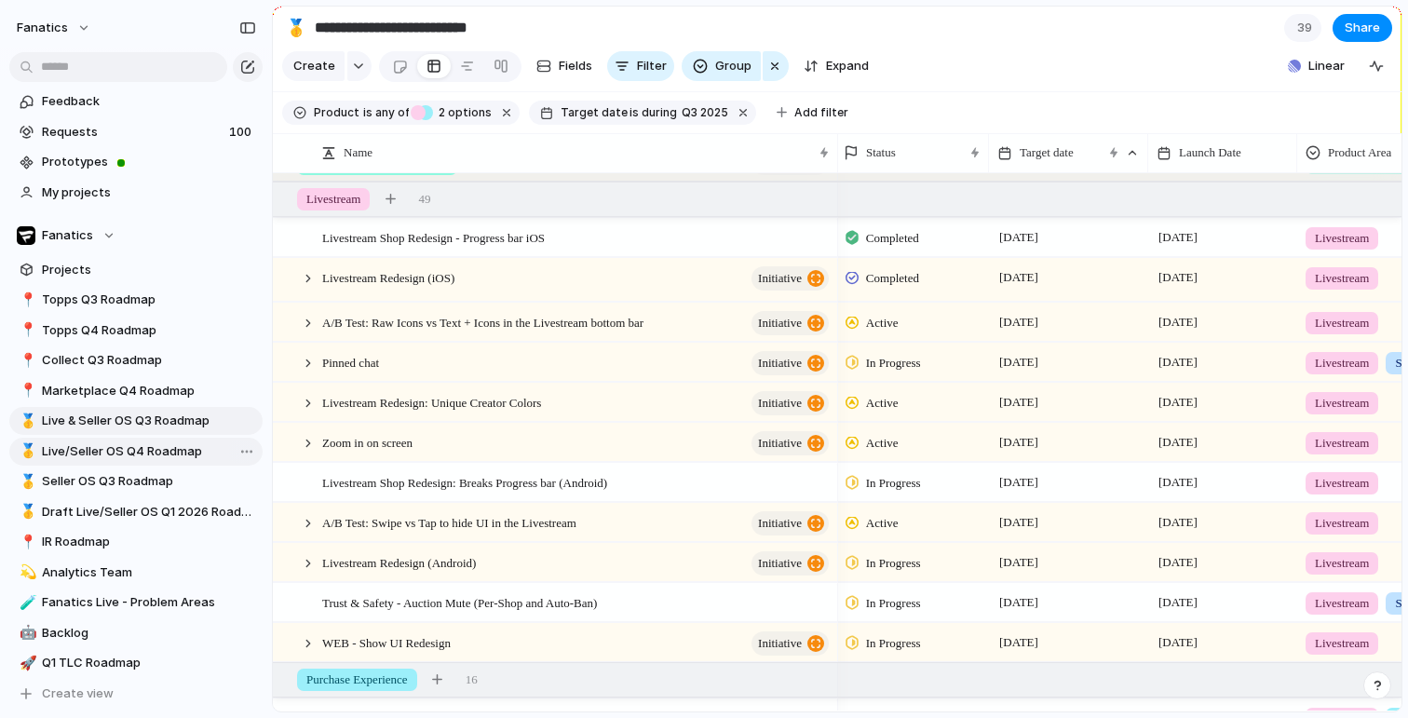
click at [166, 448] on span "Live/Seller OS Q4 Roadmap" at bounding box center [149, 451] width 214 height 19
type input "**********"
